Goal: Information Seeking & Learning: Understand process/instructions

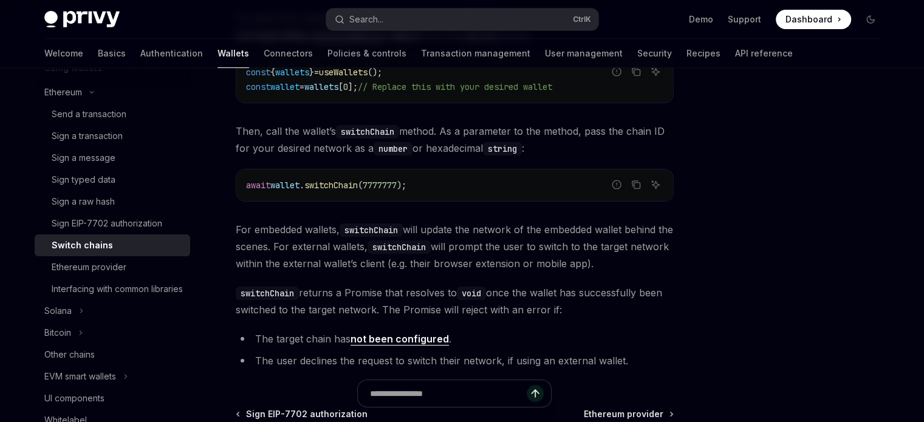
scroll to position [186, 0]
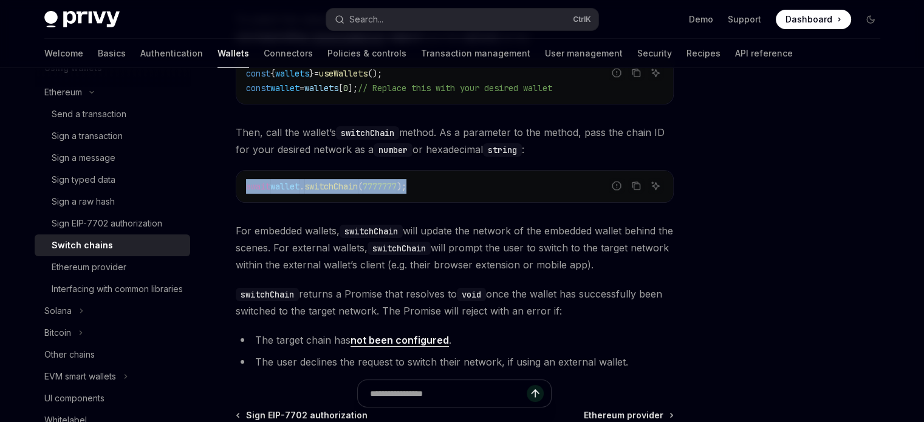
drag, startPoint x: 430, startPoint y: 187, endPoint x: 245, endPoint y: 180, distance: 184.2
click at [246, 180] on code "await wallet . switchChain ( 7777777 );" at bounding box center [454, 186] width 417 height 15
copy span "await wallet . switchChain ( 7777777 );"
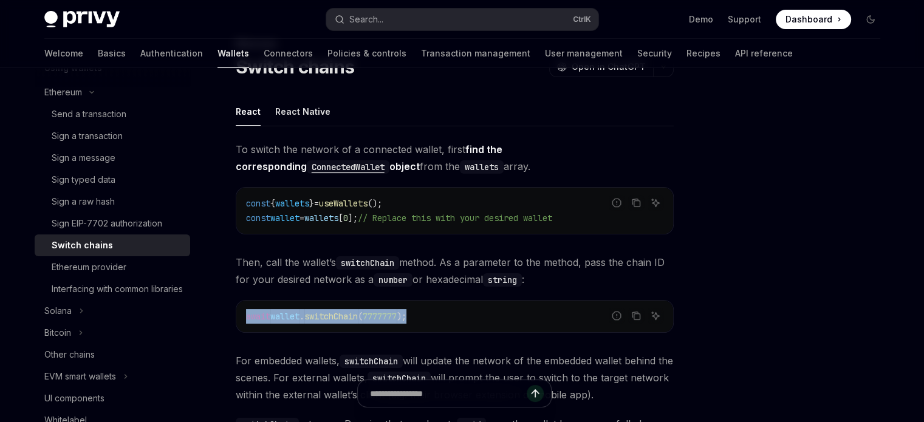
scroll to position [250, 0]
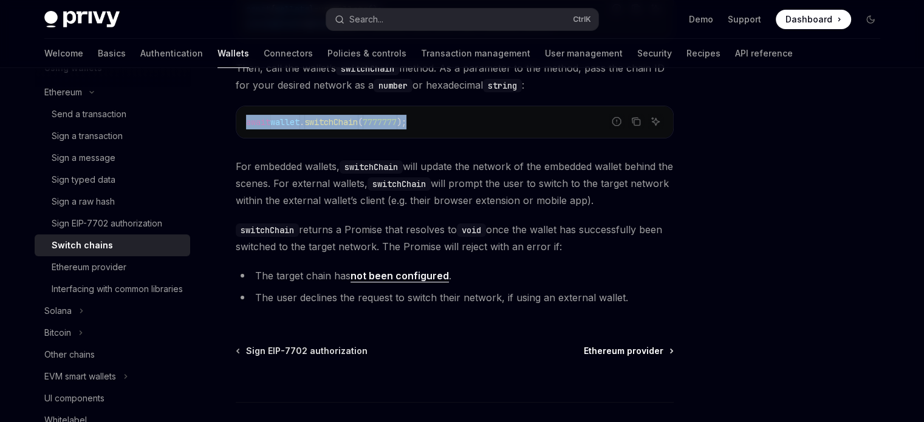
click at [606, 348] on span "Ethereum provider" at bounding box center [624, 351] width 80 height 12
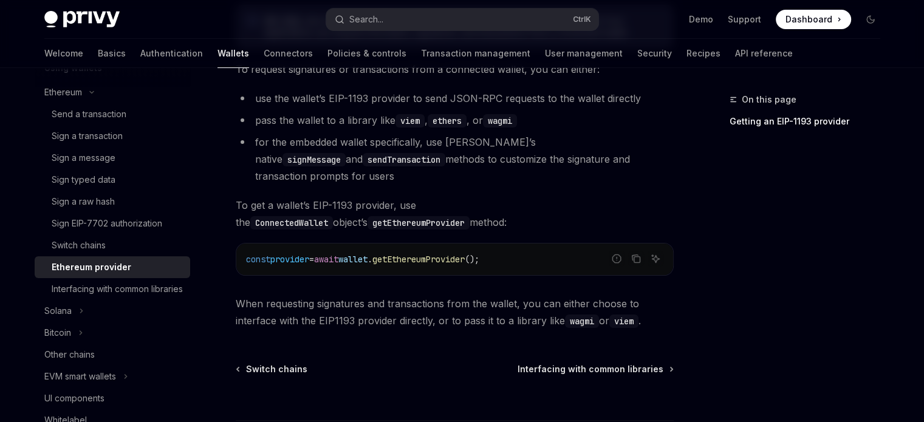
scroll to position [326, 0]
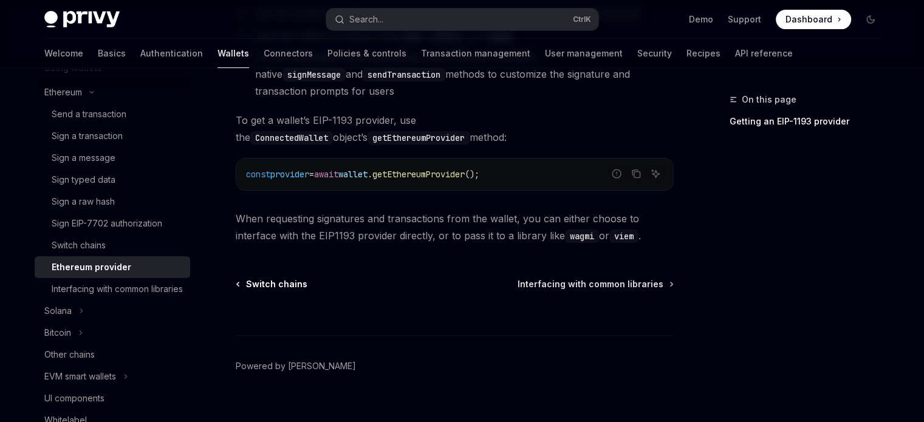
click at [291, 278] on span "Switch chains" at bounding box center [276, 284] width 61 height 12
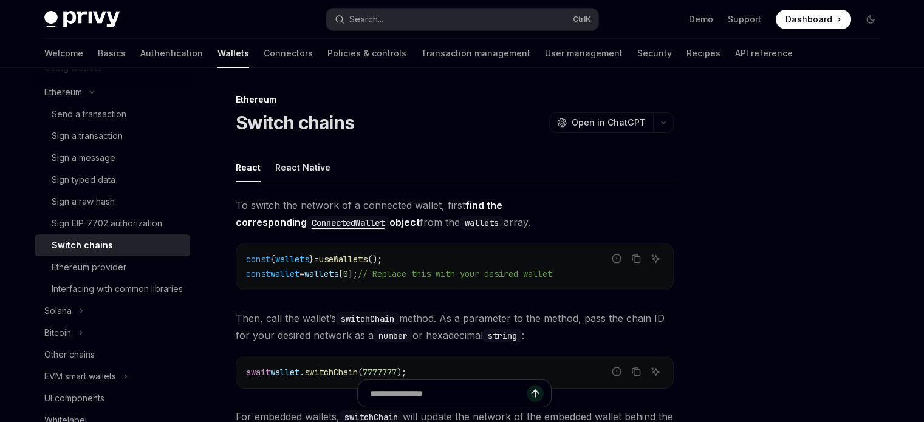
type textarea "*"
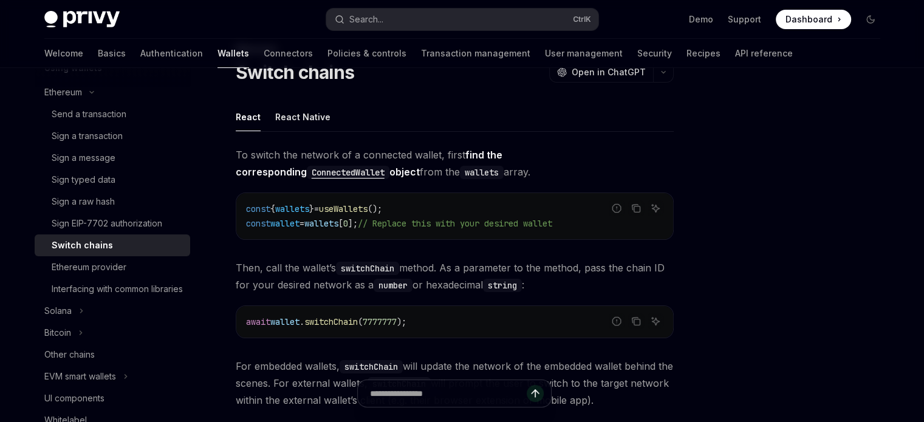
scroll to position [50, 0]
click at [360, 206] on span "useWallets" at bounding box center [343, 209] width 49 height 11
copy span "useWallets"
click at [348, 324] on span "switchChain" at bounding box center [330, 322] width 53 height 11
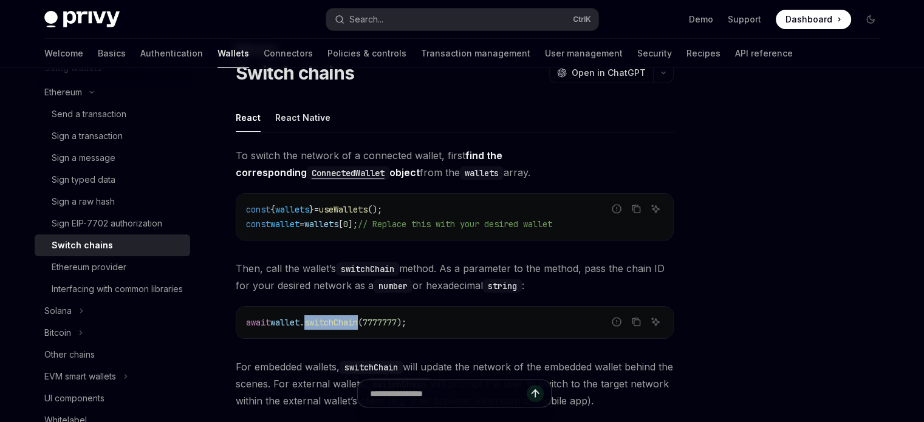
click at [348, 324] on span "switchChain" at bounding box center [330, 322] width 53 height 11
copy span "switchChain"
